Goal: Task Accomplishment & Management: Use online tool/utility

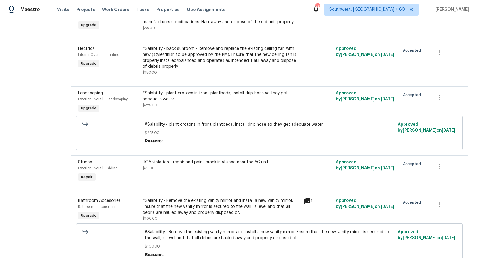
scroll to position [717, 0]
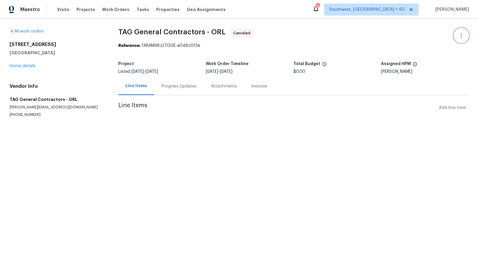
click at [459, 36] on icon "button" at bounding box center [461, 35] width 7 height 7
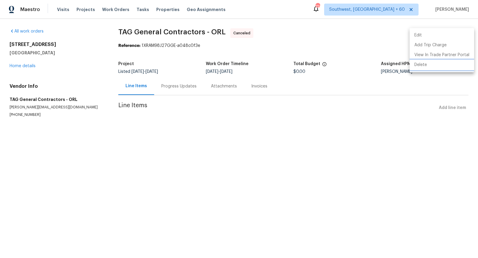
click at [420, 67] on li "Delete" at bounding box center [441, 65] width 65 height 10
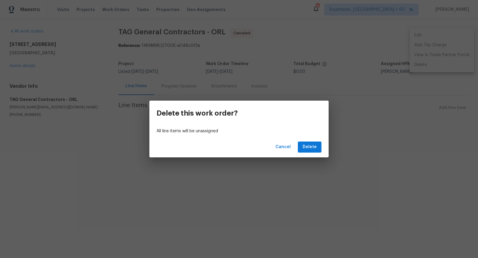
click at [303, 141] on div "Cancel Delete" at bounding box center [238, 147] width 179 height 21
click at [304, 143] on button "Delete" at bounding box center [310, 147] width 24 height 11
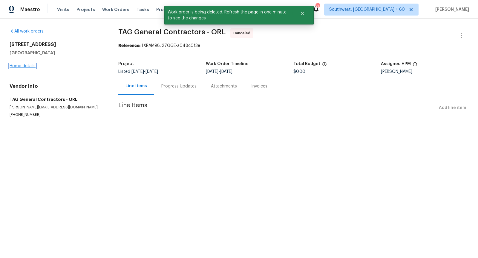
click at [18, 67] on link "Home details" at bounding box center [23, 66] width 26 height 4
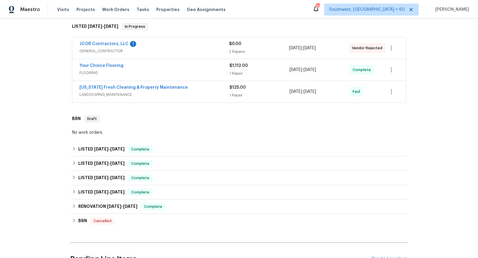
scroll to position [79, 0]
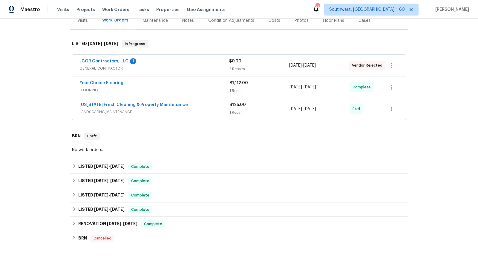
click at [183, 60] on div "JCOR Contractors, LLC 1" at bounding box center [154, 61] width 150 height 7
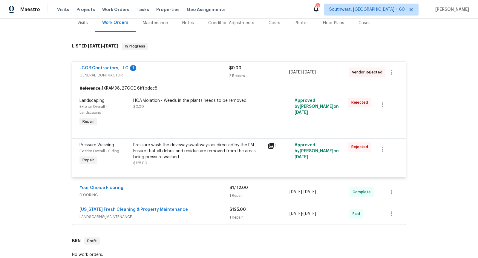
scroll to position [71, 0]
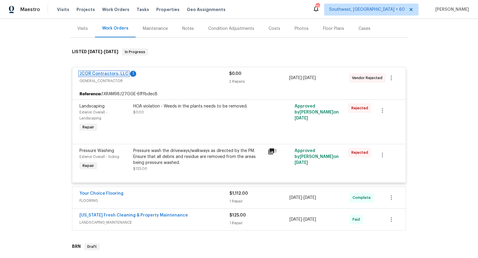
click at [102, 73] on link "JCOR Contractors, LLC" at bounding box center [103, 74] width 49 height 4
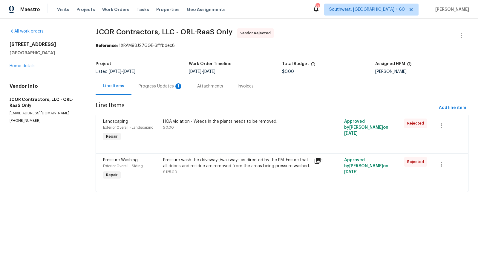
click at [156, 86] on div "Progress Updates 1" at bounding box center [161, 86] width 44 height 6
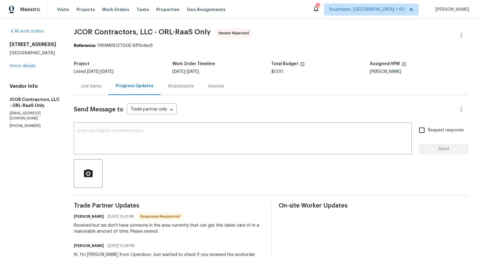
click at [98, 89] on div "Line Items" at bounding box center [91, 86] width 20 height 6
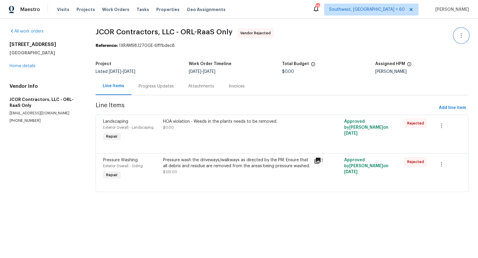
click at [458, 38] on icon "button" at bounding box center [461, 35] width 7 height 7
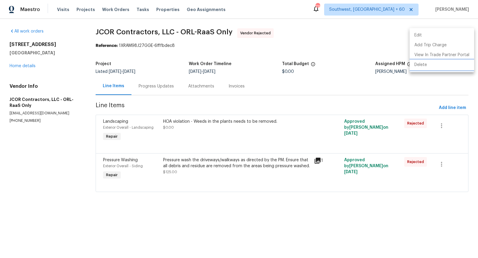
click at [420, 67] on li "Delete" at bounding box center [441, 65] width 65 height 10
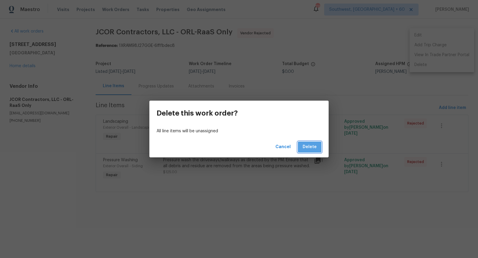
click at [312, 148] on span "Delete" at bounding box center [310, 146] width 14 height 7
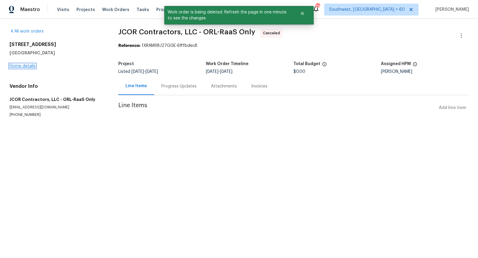
click at [22, 67] on link "Home details" at bounding box center [23, 66] width 26 height 4
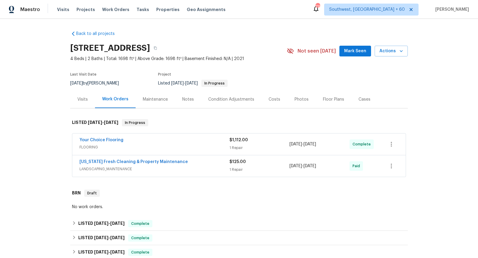
scroll to position [219, 0]
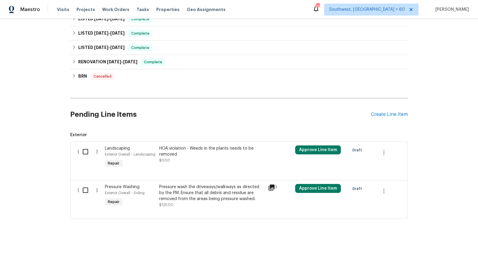
click at [83, 150] on input "checkbox" at bounding box center [87, 151] width 17 height 13
checkbox input "true"
click at [84, 188] on input "checkbox" at bounding box center [87, 190] width 17 height 13
checkbox input "true"
click at [16, 168] on div "Back to all projects [STREET_ADDRESS] 4 Beds | 2 Baths | Total: 1698 ft² | Abov…" at bounding box center [239, 138] width 478 height 239
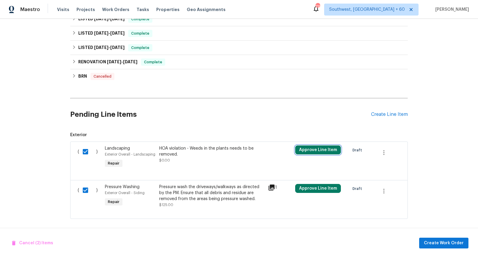
click at [309, 145] on button "Approve Line Item" at bounding box center [318, 149] width 46 height 9
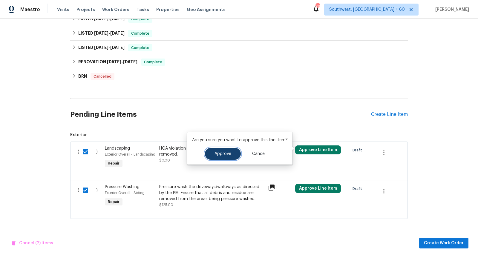
click at [212, 152] on button "Approve" at bounding box center [223, 154] width 36 height 12
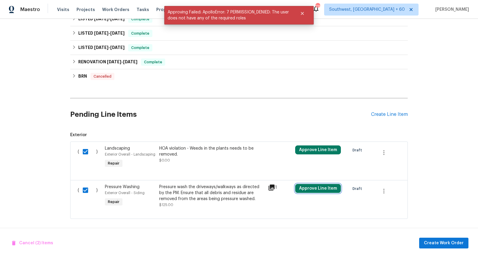
click at [310, 185] on button "Approve Line Item" at bounding box center [318, 188] width 46 height 9
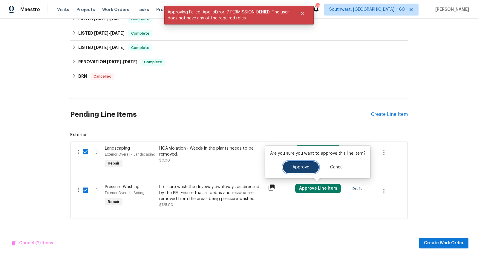
click at [292, 169] on span "Approve" at bounding box center [300, 167] width 17 height 4
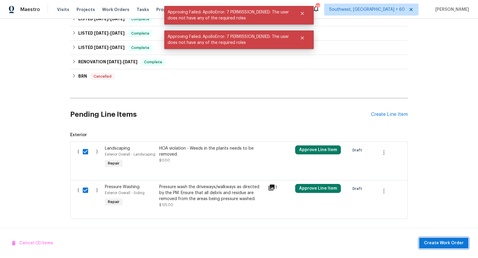
click at [453, 240] on span "Create Work Order" at bounding box center [444, 243] width 40 height 7
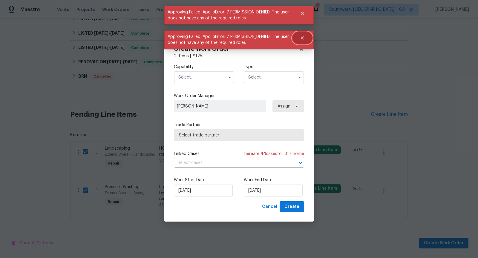
click at [301, 39] on icon "Close" at bounding box center [302, 37] width 3 height 3
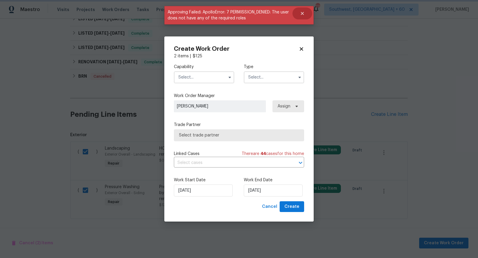
click at [302, 19] on button "Close" at bounding box center [302, 13] width 20 height 12
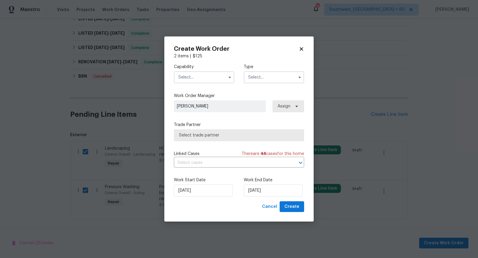
click at [221, 76] on input "text" at bounding box center [204, 77] width 60 height 12
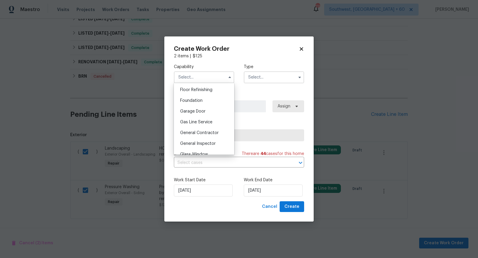
scroll to position [257, 0]
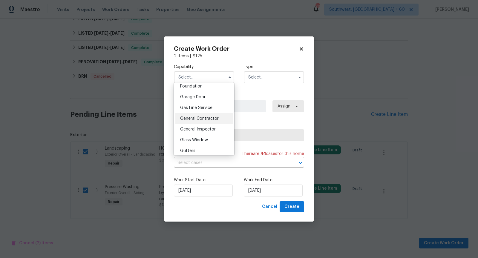
click at [203, 119] on span "General Contractor" at bounding box center [199, 118] width 39 height 4
type input "General Contractor"
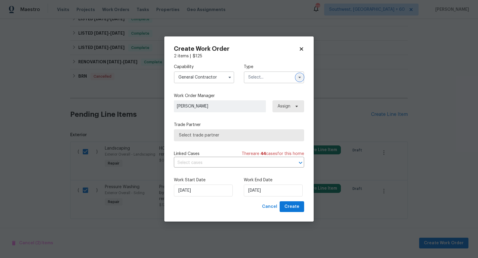
click at [298, 77] on icon "button" at bounding box center [299, 77] width 2 height 1
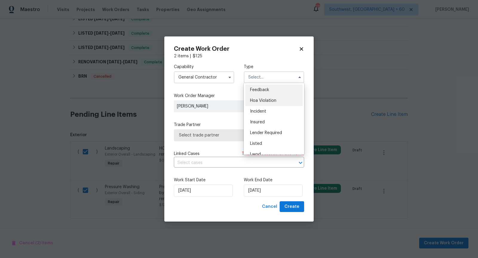
click at [263, 101] on span "Hoa Violation" at bounding box center [263, 101] width 26 height 4
type input "Hoa Violation"
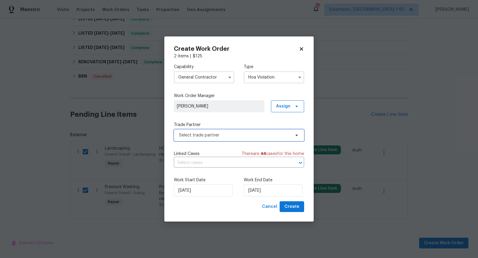
click at [244, 138] on span "Select trade partner" at bounding box center [239, 135] width 130 height 12
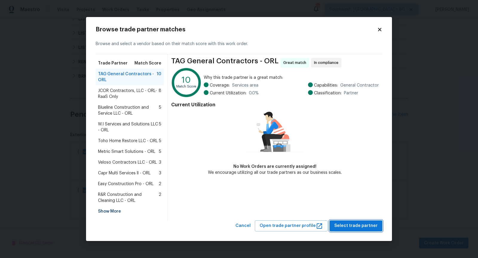
click at [367, 227] on span "Select trade partner" at bounding box center [355, 225] width 43 height 7
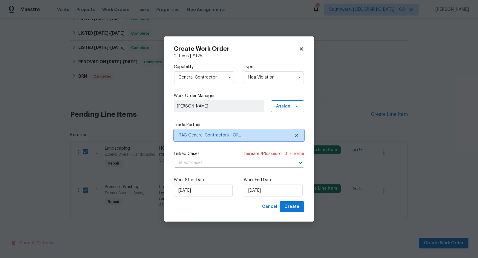
click at [297, 133] on icon at bounding box center [296, 135] width 5 height 5
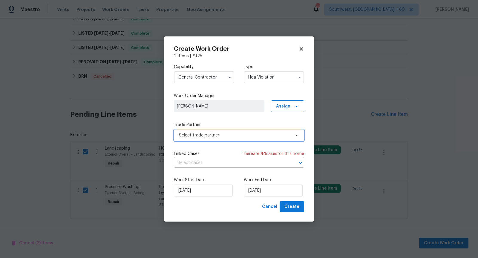
click at [275, 133] on span "Select trade partner" at bounding box center [234, 135] width 111 height 6
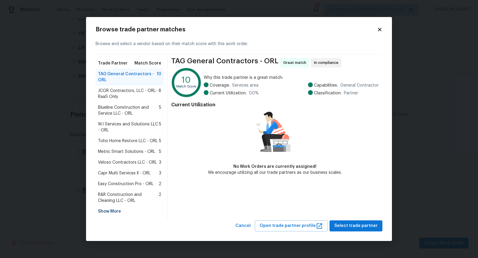
click at [124, 91] on span "JCOR Contractors, LLC - ORL-RaaS Only" at bounding box center [128, 94] width 61 height 12
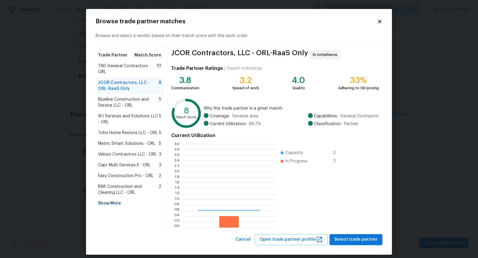
scroll to position [84, 93]
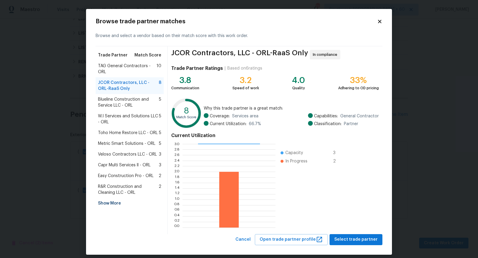
click at [122, 100] on span "Blueline Construction and Service LLC - ORL" at bounding box center [128, 102] width 61 height 12
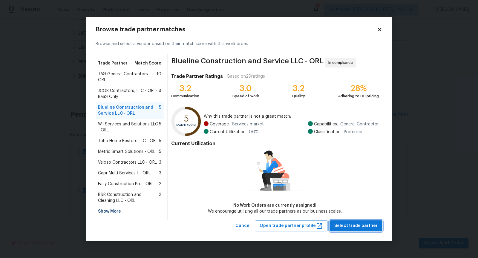
click at [351, 228] on span "Select trade partner" at bounding box center [355, 225] width 43 height 7
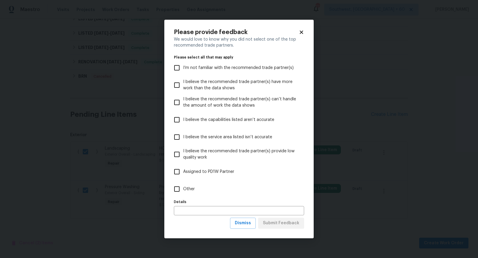
click at [173, 187] on input "Other" at bounding box center [177, 189] width 13 height 13
checkbox input "true"
click at [275, 222] on span "Submit Feedback" at bounding box center [281, 223] width 36 height 7
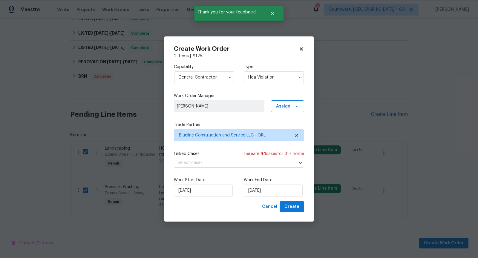
click at [300, 162] on icon "Open" at bounding box center [300, 162] width 7 height 7
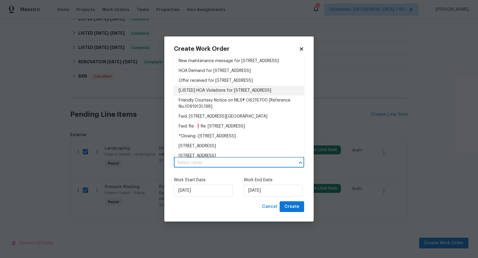
click at [236, 96] on li "[LISTED] HOA Violations for [STREET_ADDRESS]" at bounding box center [239, 91] width 130 height 10
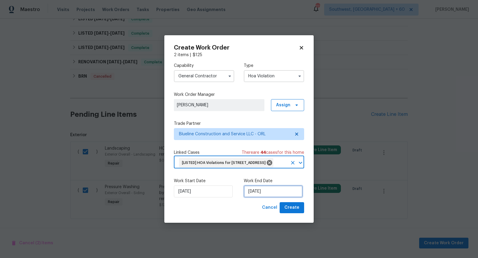
click at [263, 197] on input "[DATE]" at bounding box center [273, 191] width 59 height 12
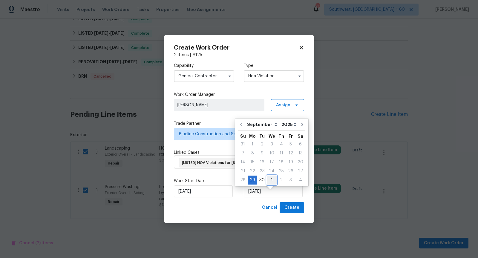
click at [272, 179] on div "1" at bounding box center [272, 180] width 10 height 8
type input "[DATE]"
select select "9"
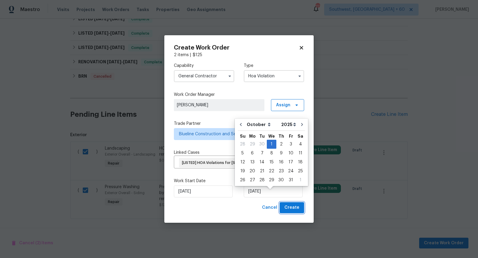
click at [293, 211] on span "Create" at bounding box center [291, 207] width 15 height 7
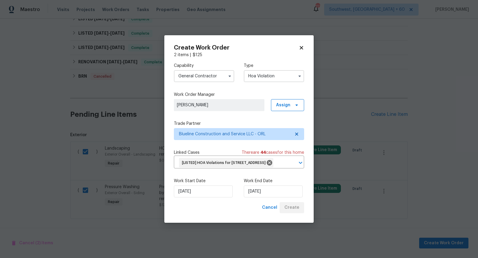
checkbox input "false"
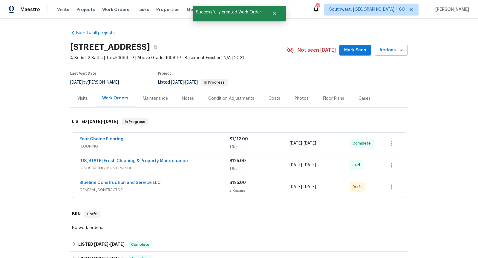
scroll to position [0, 0]
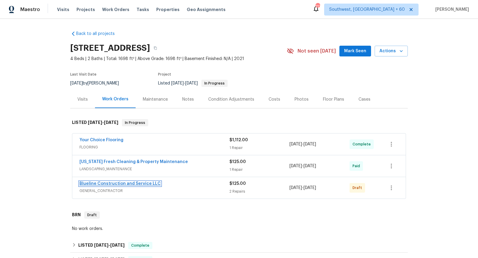
click at [133, 182] on link "Blueline Construction and Service LLC" at bounding box center [119, 184] width 81 height 4
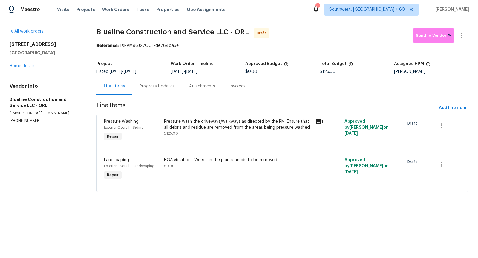
click at [156, 87] on div "Progress Updates" at bounding box center [156, 86] width 35 height 6
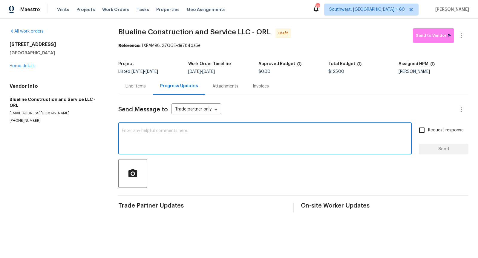
click at [164, 131] on textarea at bounding box center [265, 139] width 286 height 21
paste textarea "Hi, I'm [PERSON_NAME] from Opendoor. Just wanted to check if you received the w…"
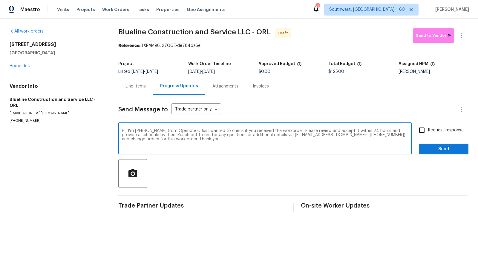
type textarea "Hi, I'm [PERSON_NAME] from Opendoor. Just wanted to check if you received the w…"
click at [419, 128] on input "Request response" at bounding box center [421, 130] width 13 height 13
checkbox input "true"
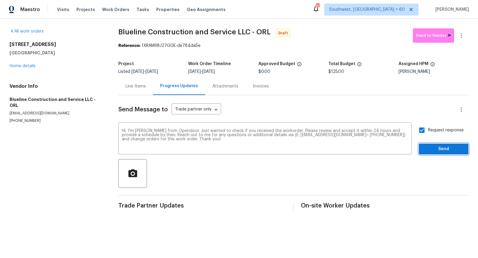
click at [427, 145] on button "Send" at bounding box center [444, 149] width 50 height 11
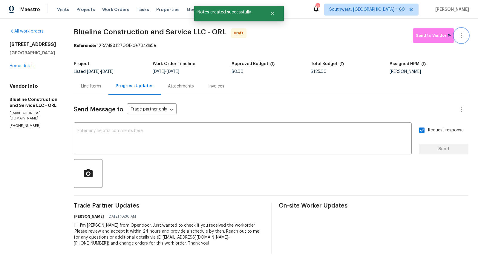
click at [465, 39] on button "button" at bounding box center [461, 35] width 14 height 14
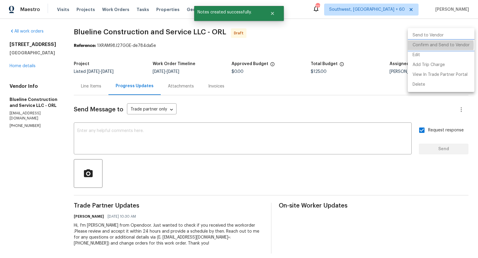
click at [431, 45] on li "Confirm and Send to Vendor" at bounding box center [441, 45] width 67 height 10
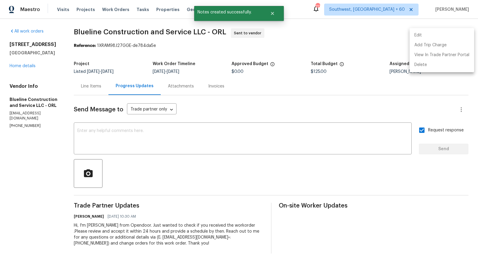
click at [24, 66] on div at bounding box center [239, 129] width 478 height 258
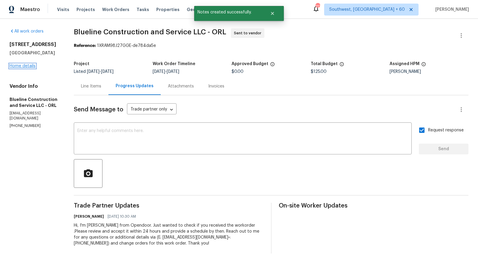
click at [17, 66] on link "Home details" at bounding box center [23, 66] width 26 height 4
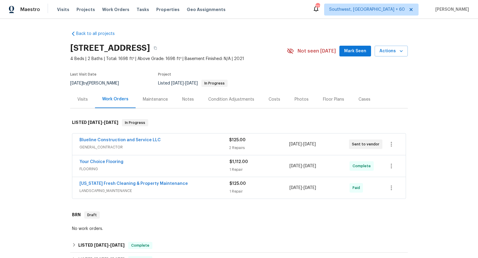
scroll to position [38, 0]
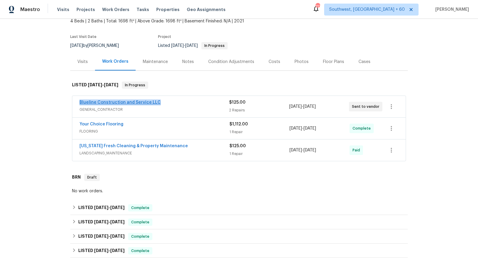
drag, startPoint x: 160, startPoint y: 102, endPoint x: 79, endPoint y: 104, distance: 80.4
click at [79, 104] on div "Blueline Construction and Service LLC" at bounding box center [154, 102] width 150 height 7
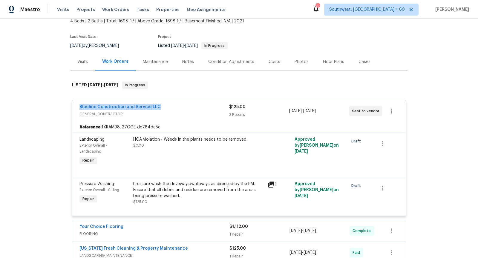
copy link "Blueline Construction and Service LLC"
